Goal: Complete application form

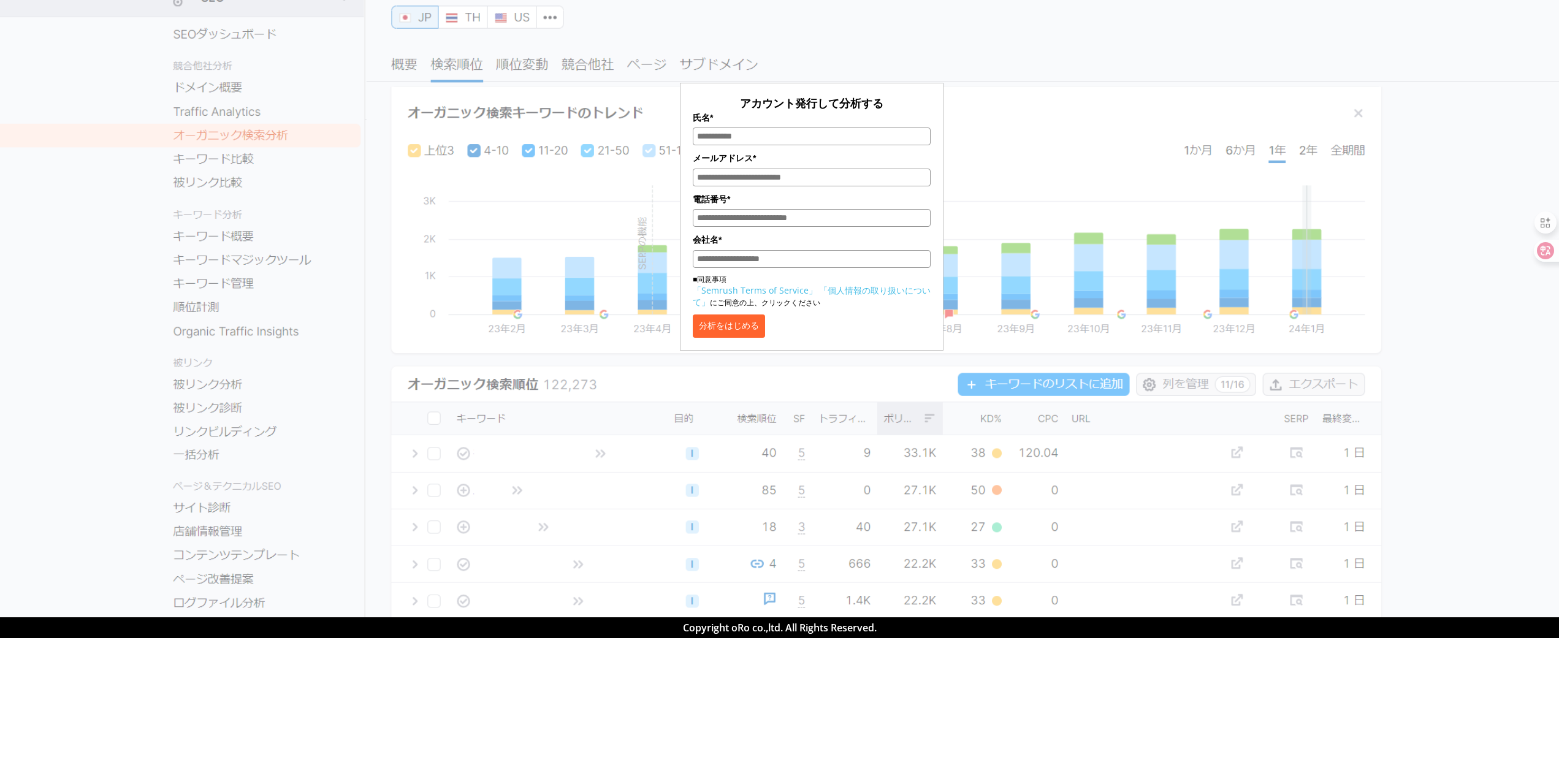
click at [637, 373] on section "アカウント発行して分析する 氏名* メールアドレス* 電話番号* 会社名* ■同意事項 「Semrush Terms of Service」 「個人情報の取り…" at bounding box center [779, 308] width 1559 height 617
click at [499, 37] on div "アカウント発行して分析する 氏名* メールアドレス* 電話番号* 会社名* ■同意事項 「Semrush Terms of Service」 「個人情報の取り…" at bounding box center [812, 178] width 1378 height 344
click at [525, 9] on div "アカウント発行して分析する 氏名* メールアドレス* 電話番号* 会社名* ■同意事項 「Semrush Terms of Service」 「個人情報の取り…" at bounding box center [812, 178] width 1378 height 344
click at [910, 97] on p "アカウント発行して分析する" at bounding box center [812, 103] width 238 height 15
click at [765, 335] on button "分析をはじめる" at bounding box center [729, 326] width 72 height 24
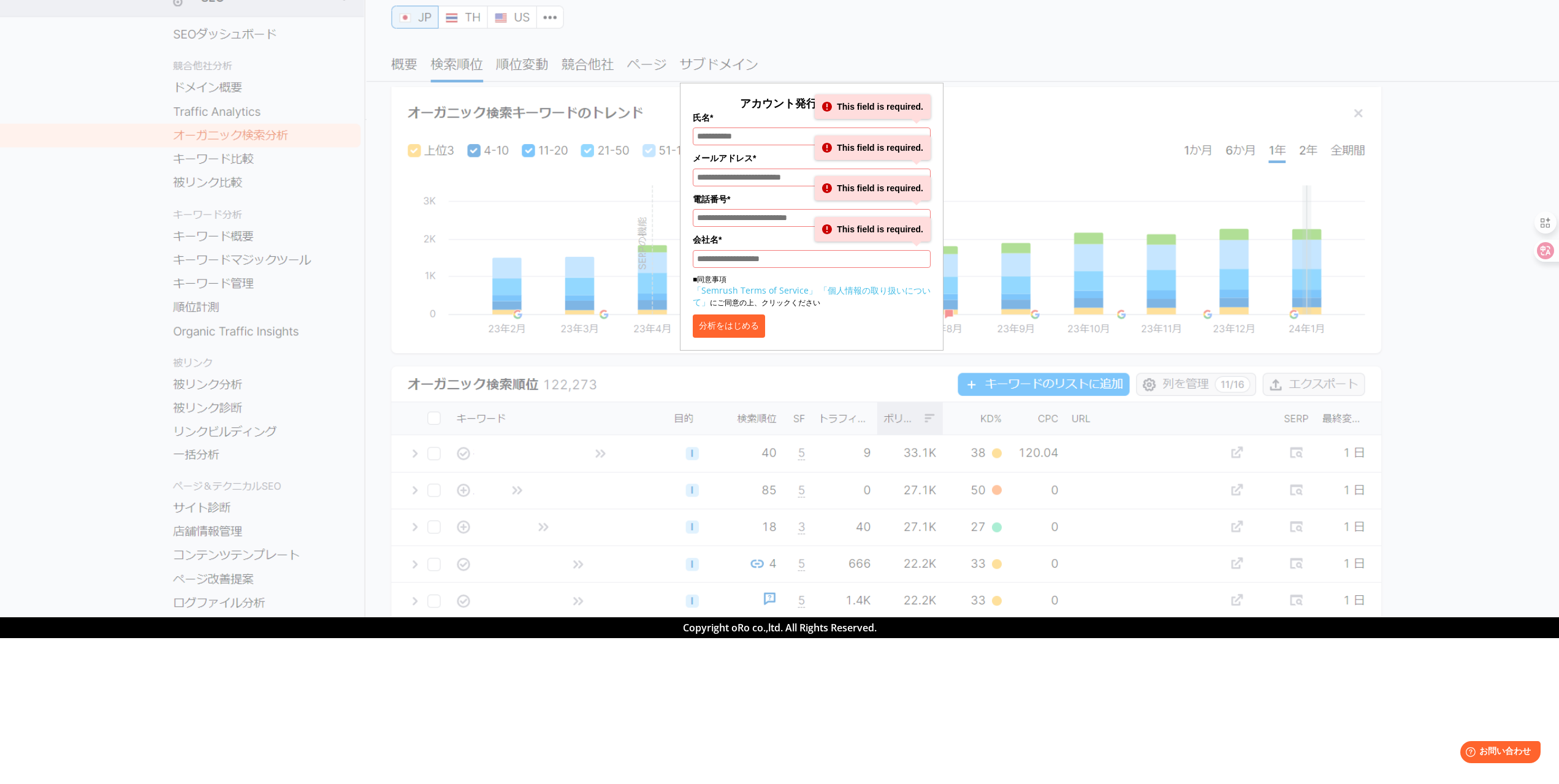
click at [781, 161] on label "メールアドレス*" at bounding box center [812, 158] width 238 height 13
click at [781, 168] on input "メールアドレス*" at bounding box center [812, 177] width 238 height 18
click at [732, 230] on div "アカウント発行して分析する 氏名* This field is required. メールアドレス* This field is required. 電話番号…" at bounding box center [812, 217] width 238 height 242
